Goal: Task Accomplishment & Management: Manage account settings

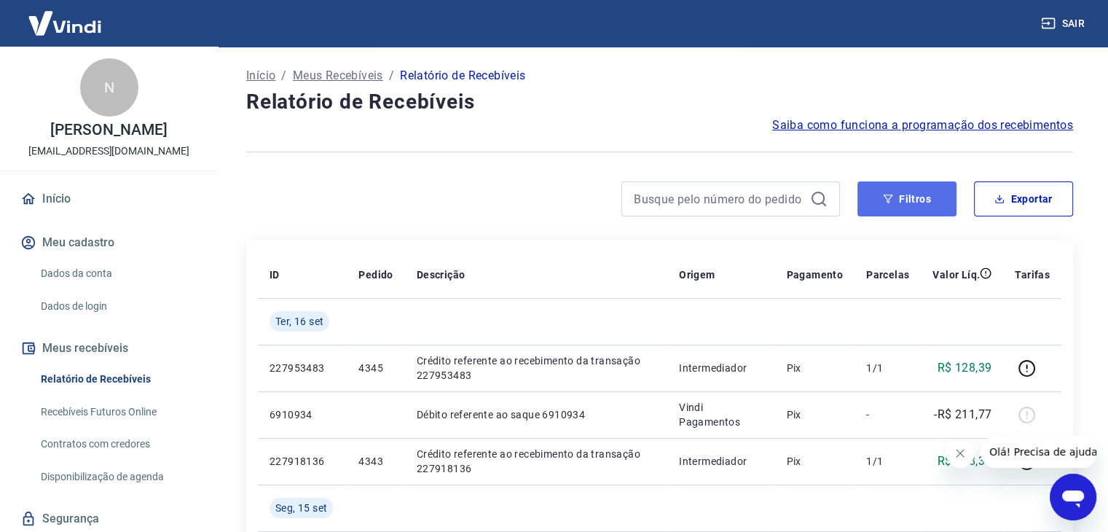
click at [920, 199] on button "Filtros" at bounding box center [907, 198] width 99 height 35
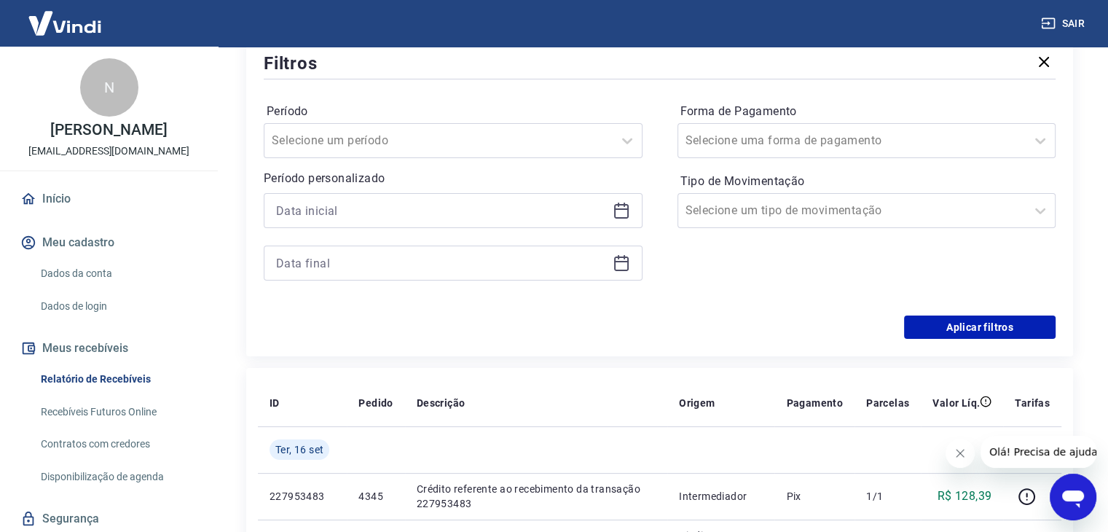
scroll to position [219, 0]
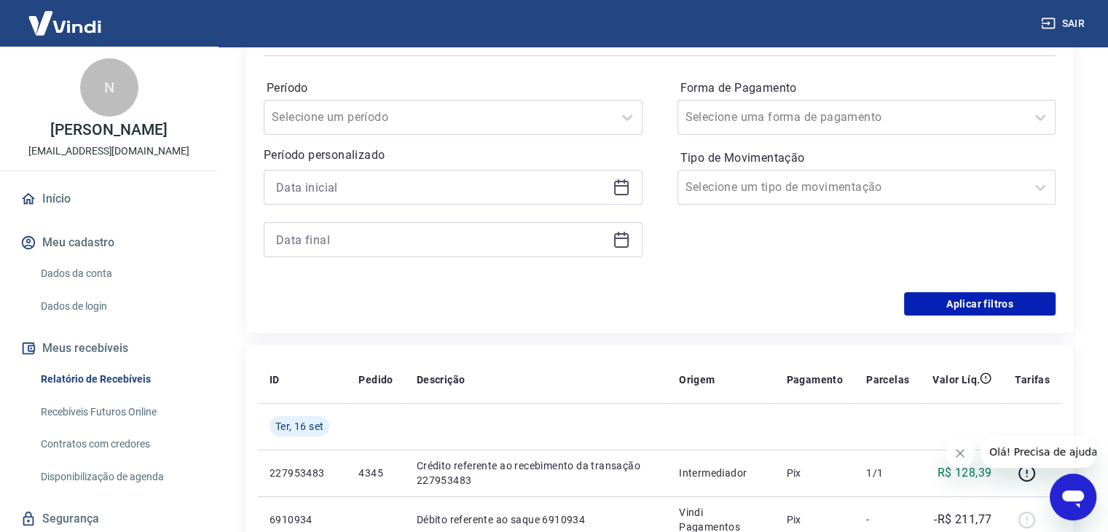
click at [613, 187] on icon at bounding box center [621, 187] width 17 height 17
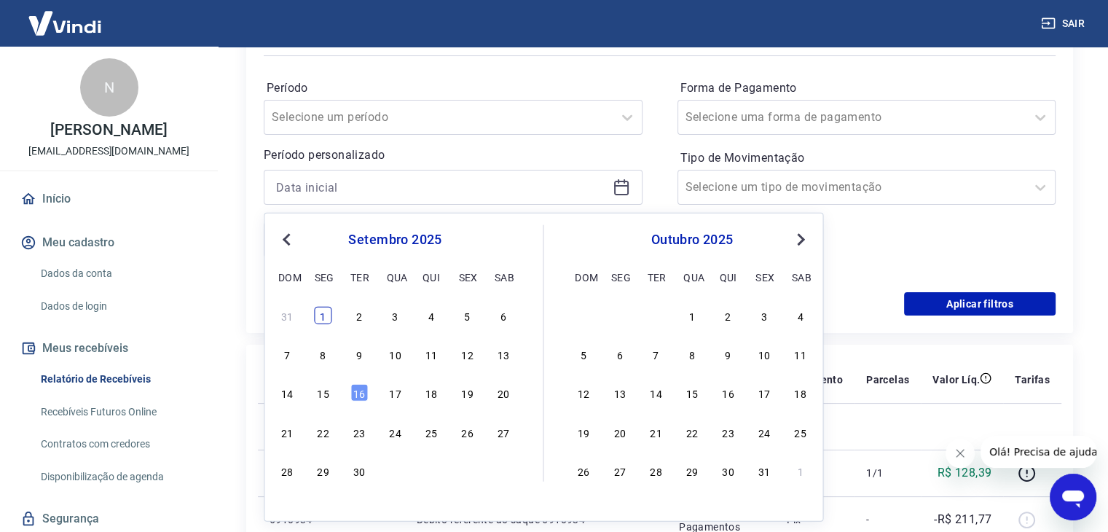
click at [326, 310] on div "1" at bounding box center [323, 315] width 17 height 17
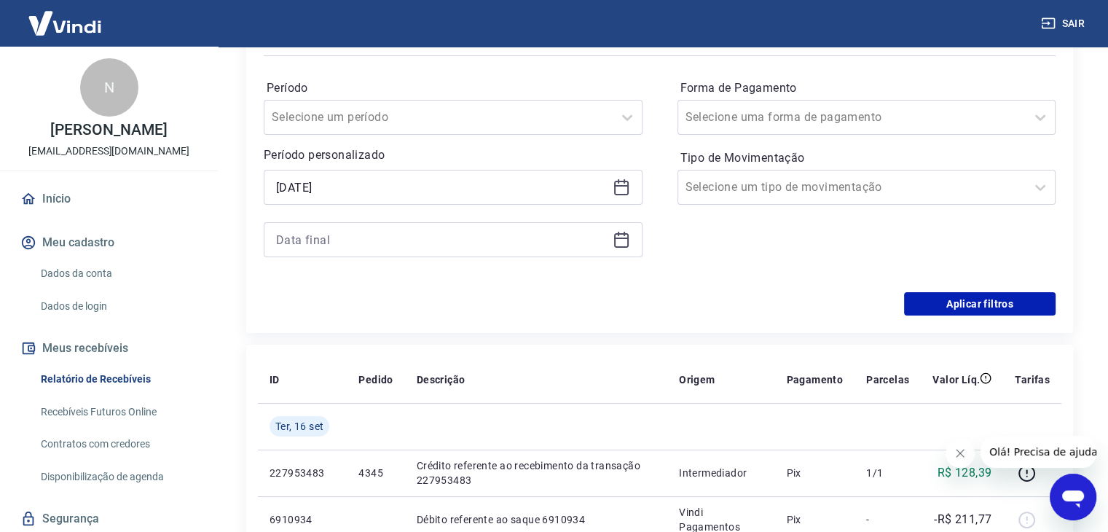
type input "[DATE]"
click at [382, 243] on input at bounding box center [441, 240] width 331 height 22
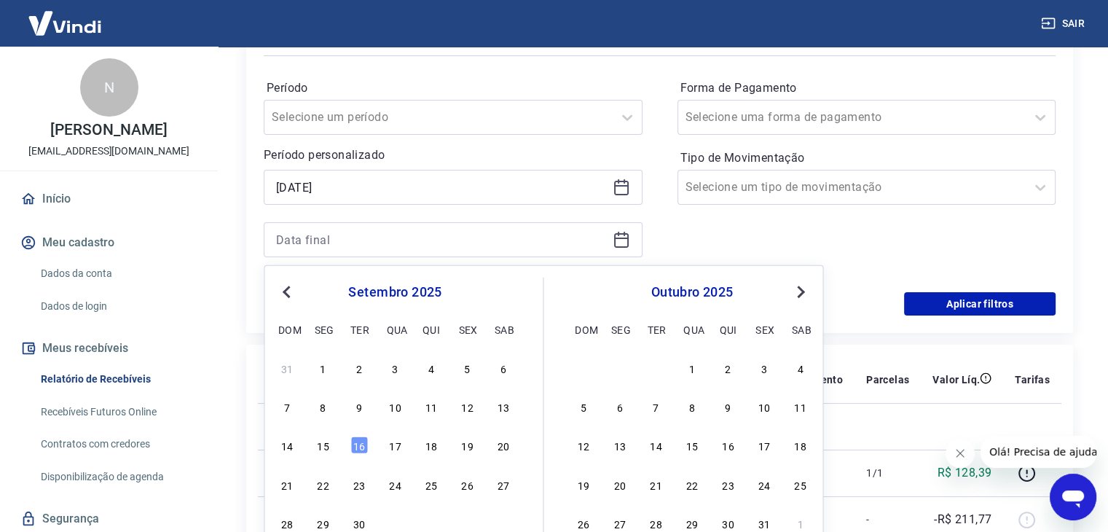
drag, startPoint x: 361, startPoint y: 444, endPoint x: 432, endPoint y: 253, distance: 203.8
click at [361, 444] on div "16" at bounding box center [359, 445] width 17 height 17
type input "[DATE]"
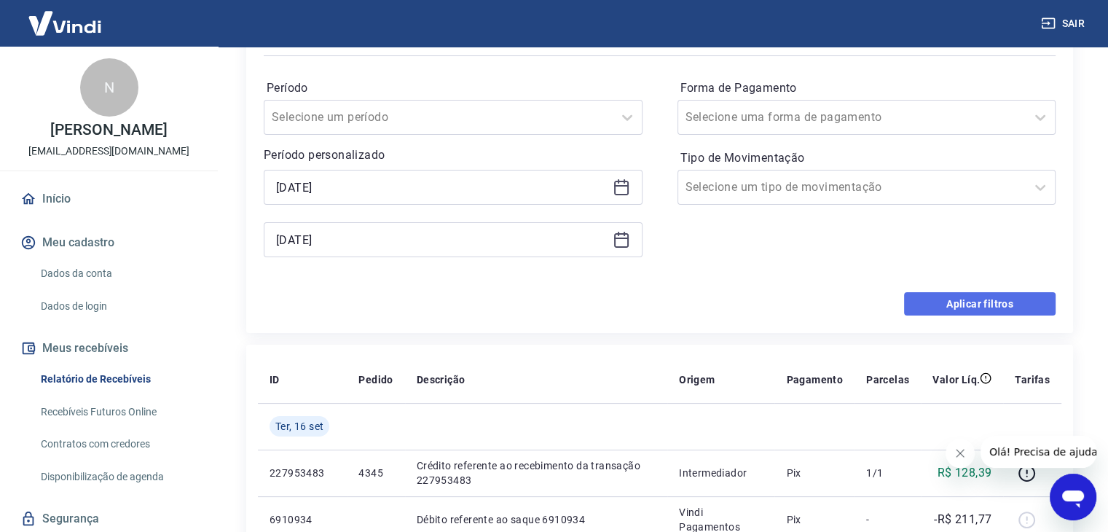
click at [995, 302] on button "Aplicar filtros" at bounding box center [980, 303] width 152 height 23
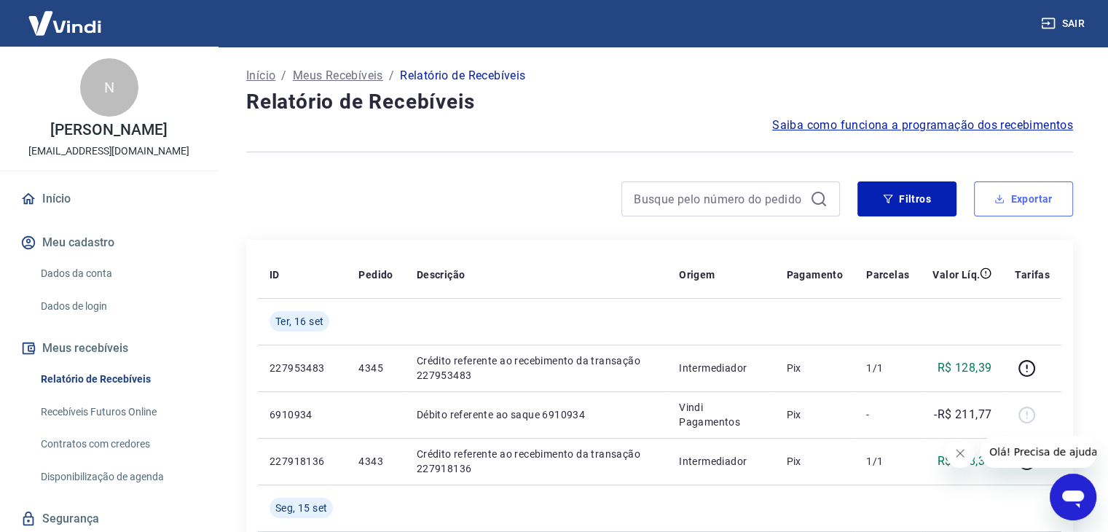
click at [1014, 192] on button "Exportar" at bounding box center [1023, 198] width 99 height 35
type input "[DATE]"
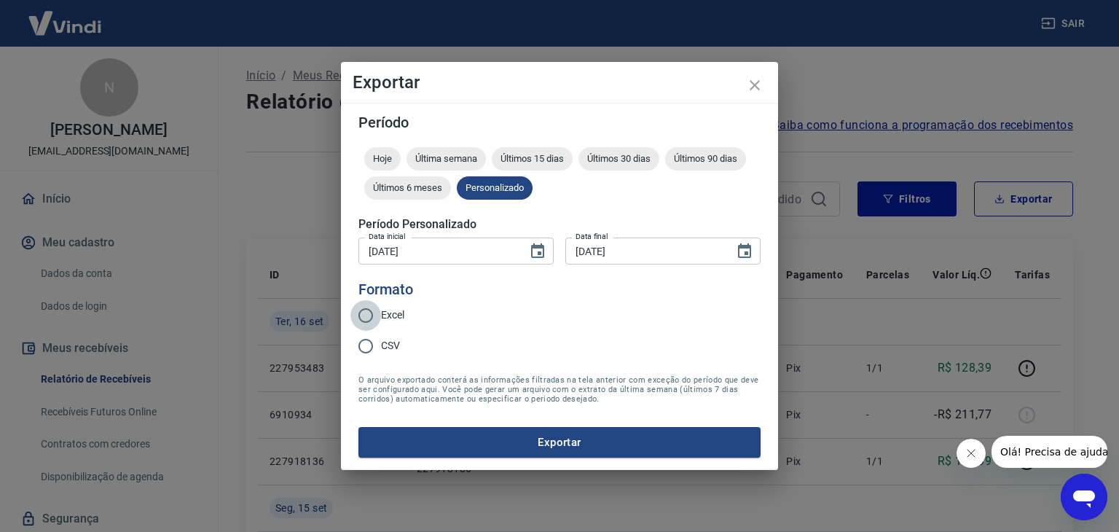
click at [370, 318] on input "Excel" at bounding box center [366, 315] width 31 height 31
radio input "true"
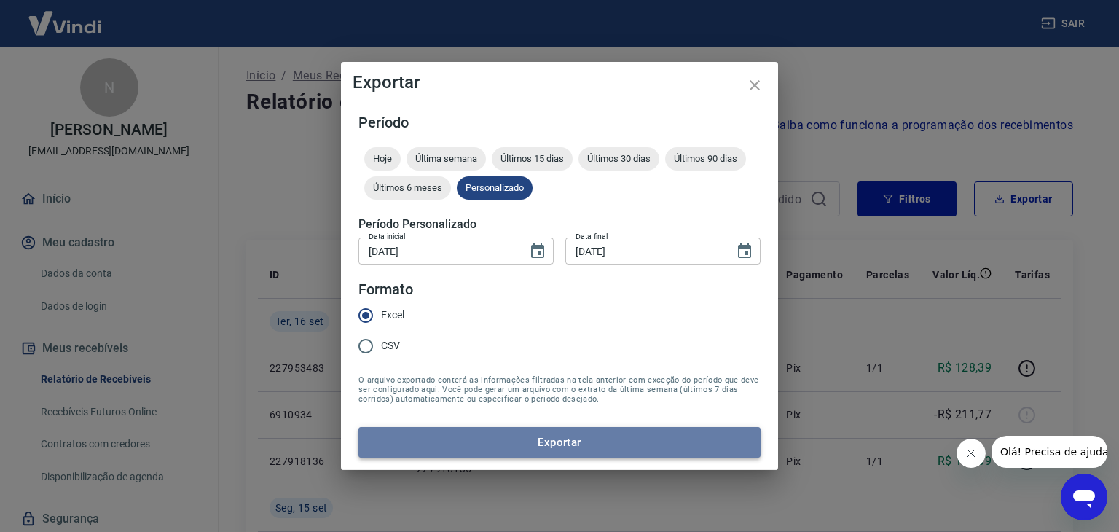
click at [453, 433] on button "Exportar" at bounding box center [560, 442] width 402 height 31
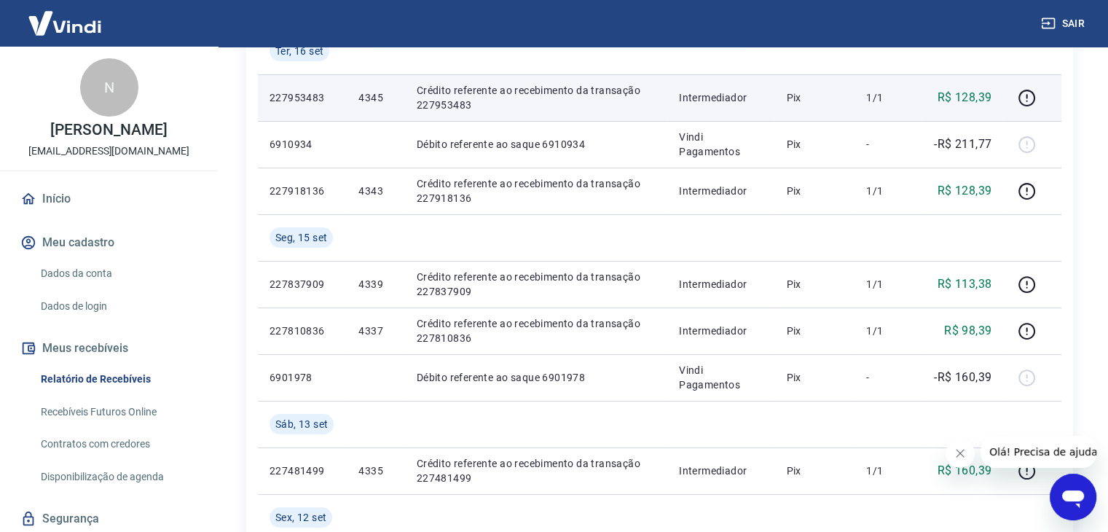
scroll to position [291, 0]
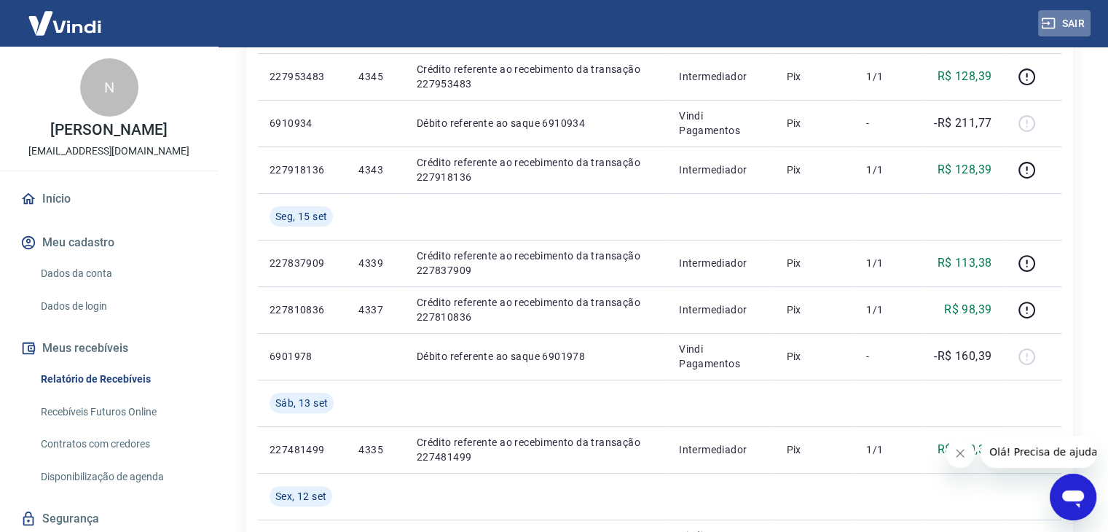
click at [1067, 21] on button "Sair" at bounding box center [1064, 23] width 52 height 27
